Goal: Find specific page/section: Find specific page/section

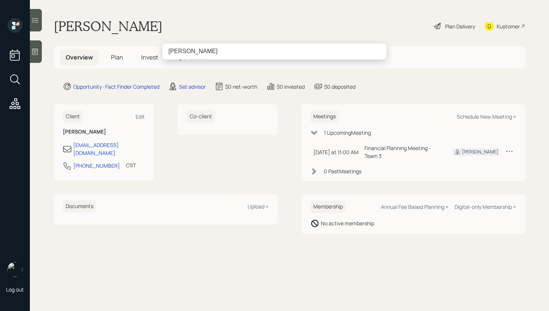
click at [178, 53] on input "[PERSON_NAME]" at bounding box center [275, 51] width 224 height 16
type input "[PERSON_NAME]"
click at [201, 51] on input "[PERSON_NAME]" at bounding box center [275, 51] width 224 height 16
